Goal: Transaction & Acquisition: Purchase product/service

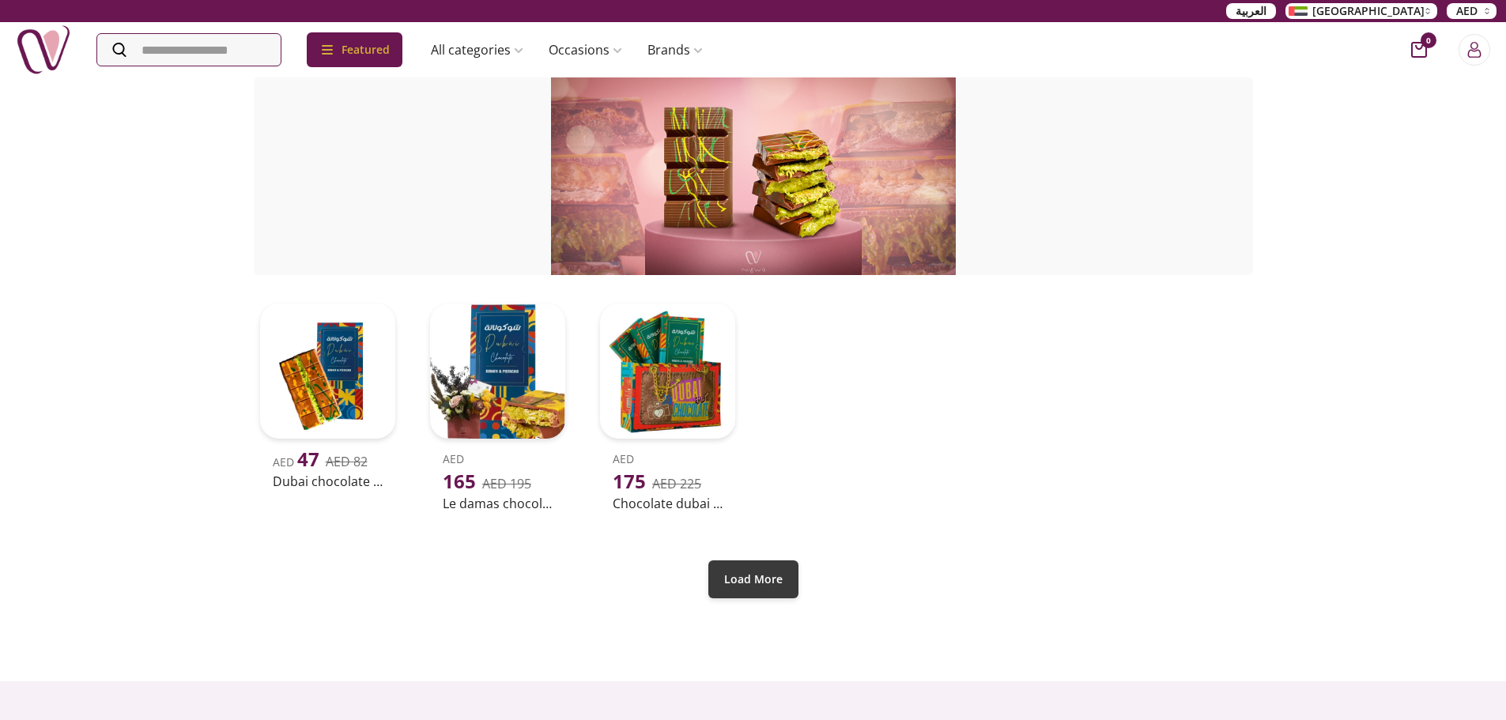
click at [757, 578] on button "Load More" at bounding box center [753, 579] width 90 height 38
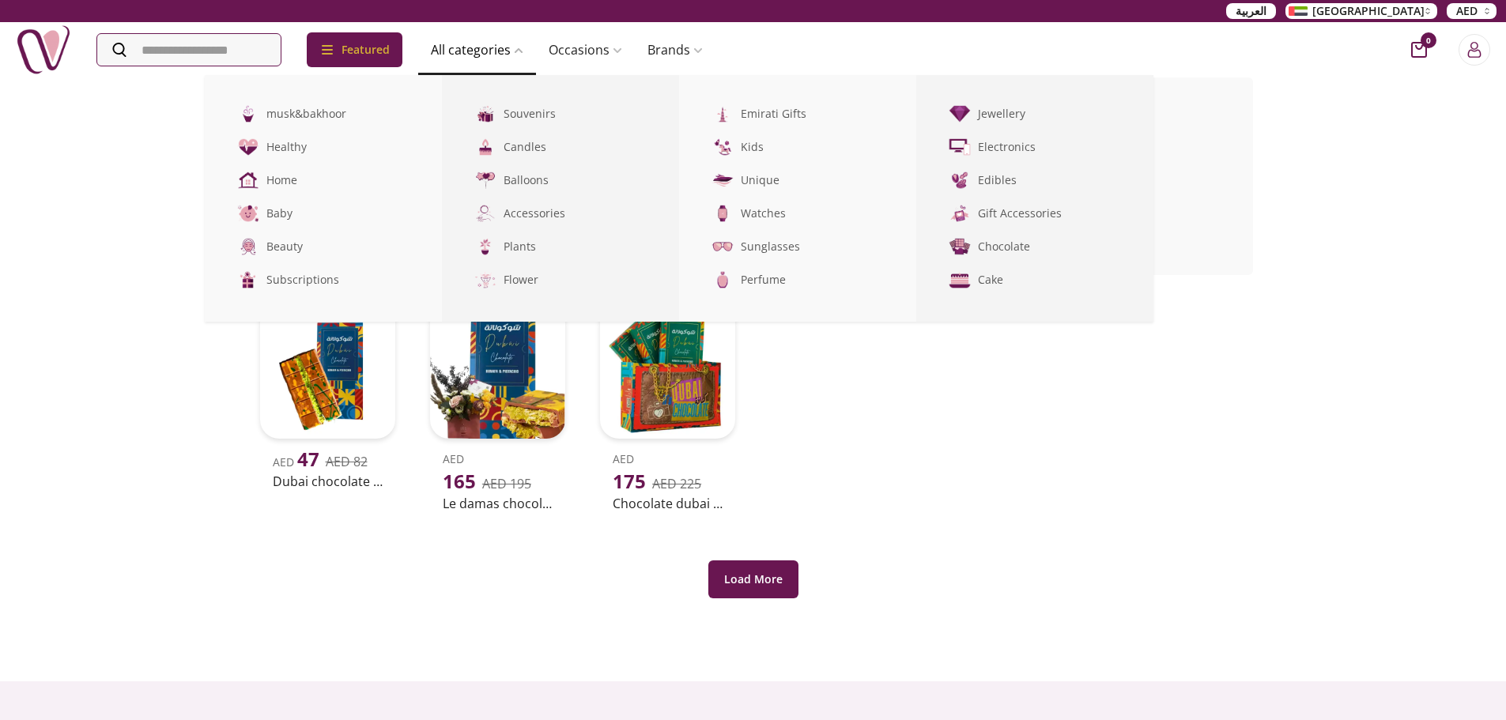
click at [477, 45] on link "All categories" at bounding box center [477, 50] width 118 height 32
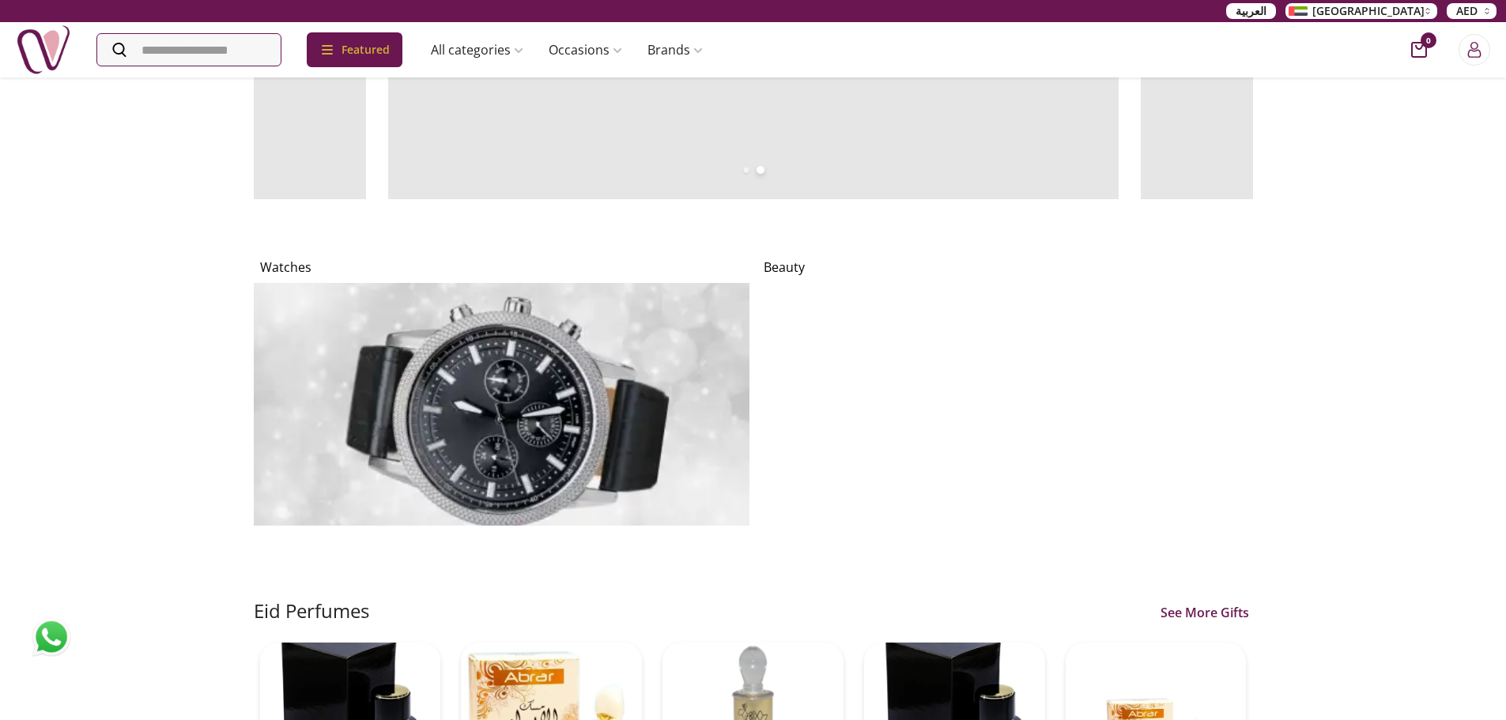
scroll to position [791, 0]
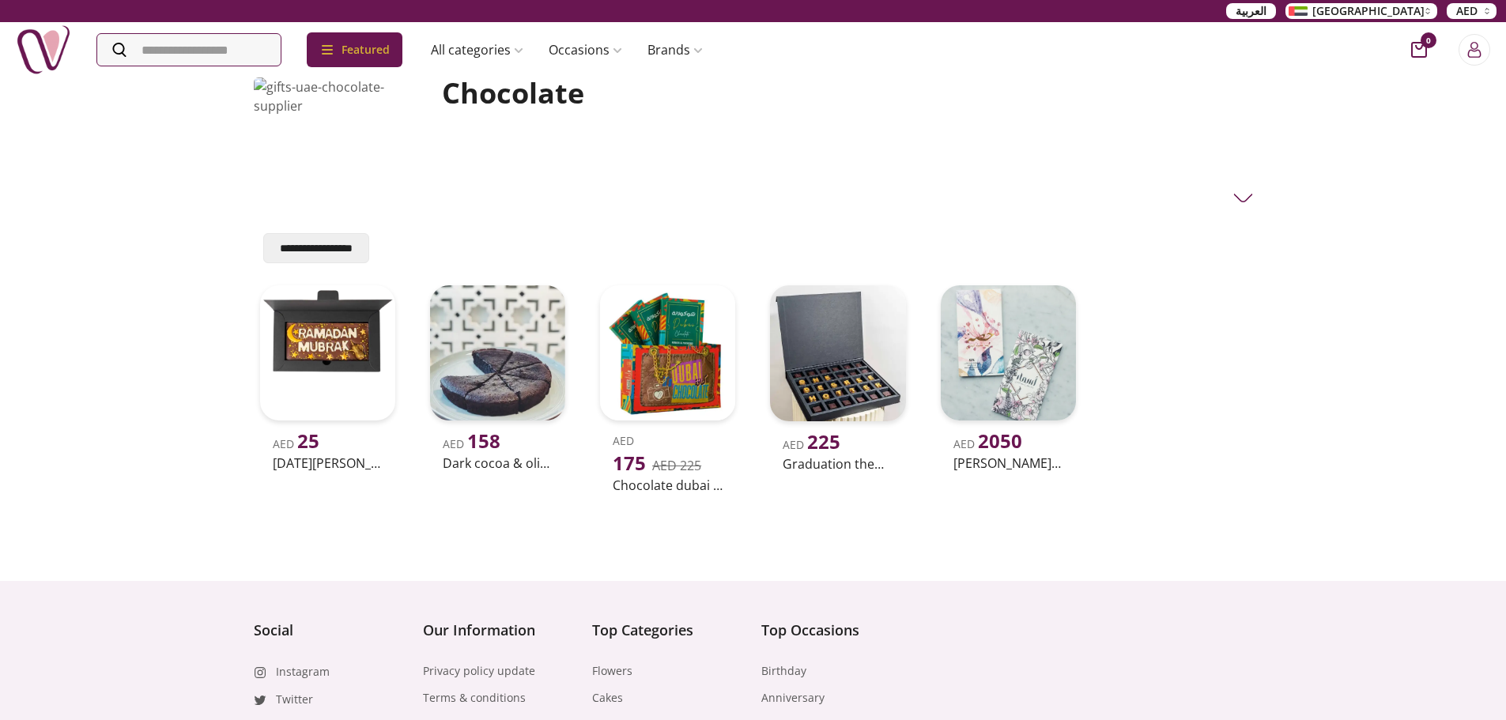
drag, startPoint x: 649, startPoint y: 191, endPoint x: 622, endPoint y: 181, distance: 28.5
click at [649, 191] on div "Chocolate" at bounding box center [842, 140] width 820 height 127
